Goal: Information Seeking & Learning: Learn about a topic

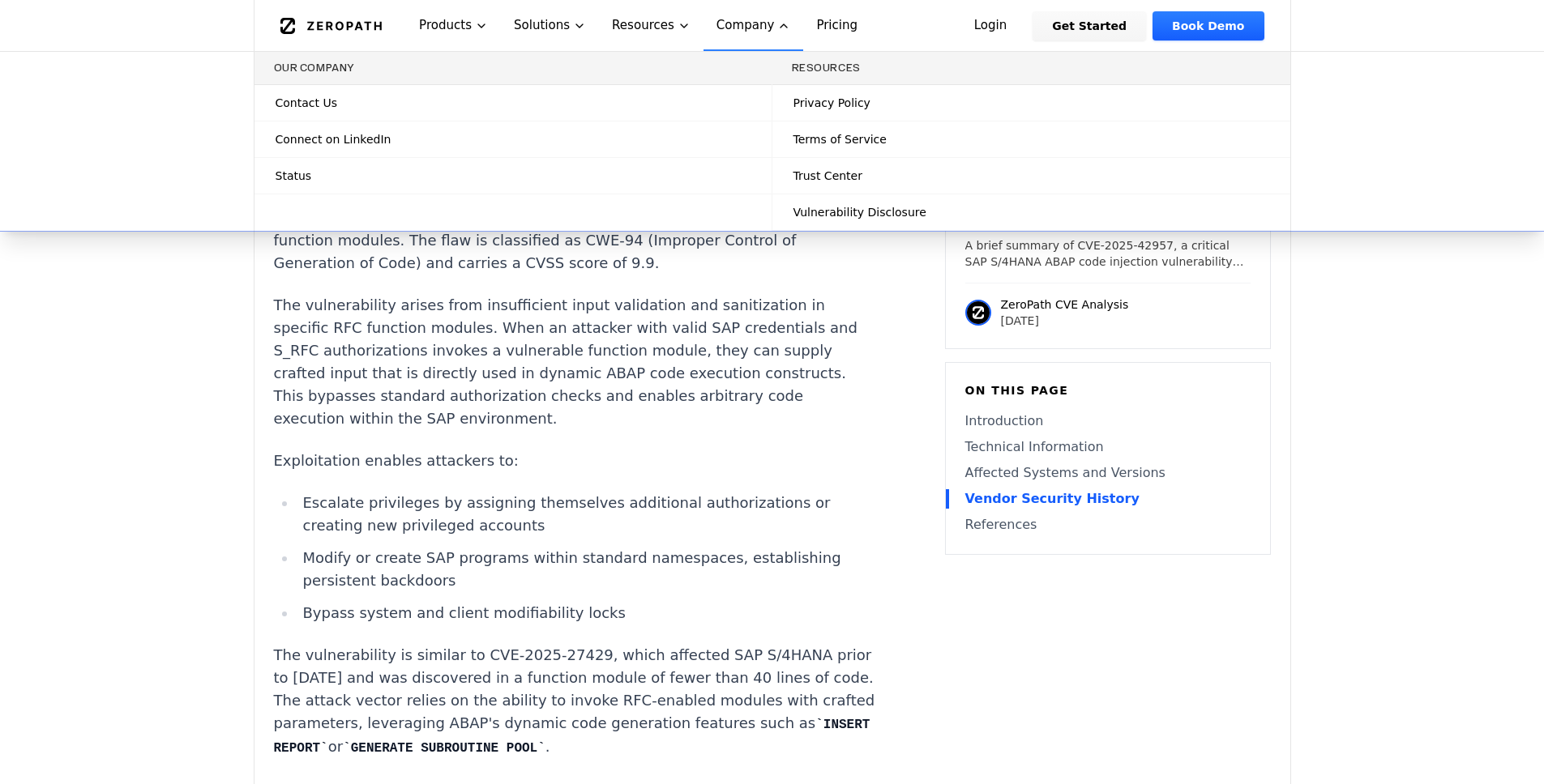
scroll to position [768, 0]
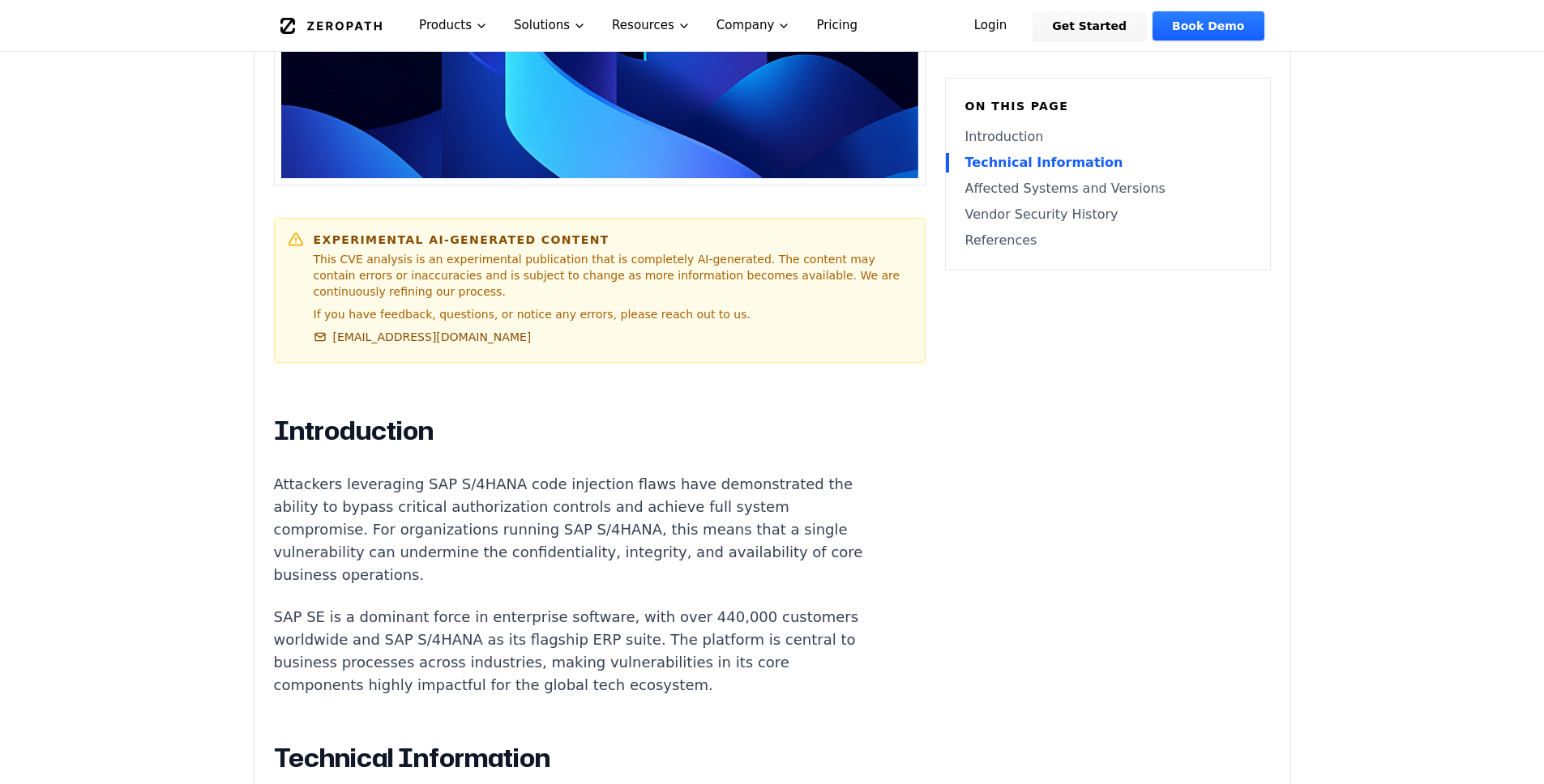
scroll to position [0, 0]
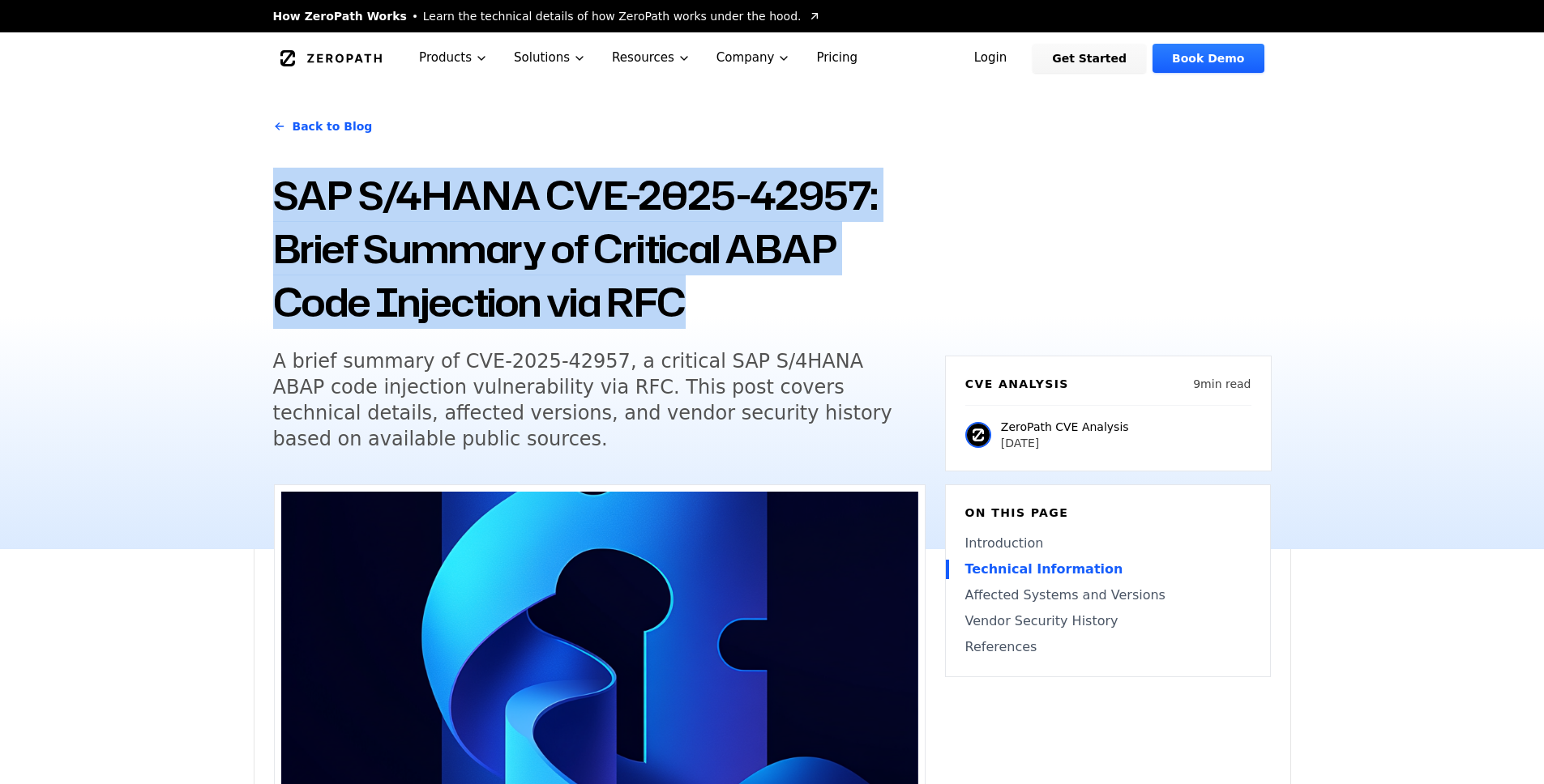
drag, startPoint x: 276, startPoint y: 192, endPoint x: 718, endPoint y: 293, distance: 453.4
click at [718, 293] on h1 "SAP S/4HANA CVE-2025-42957: Brief Summary of Critical ABAP Code Injection via R…" at bounding box center [599, 249] width 652 height 160
copy h1 "SAP S/4HANA CVE-2025-42957: Brief Summary of Critical ABAP Code Injection via R…"
